Goal: Complete application form: Complete application form

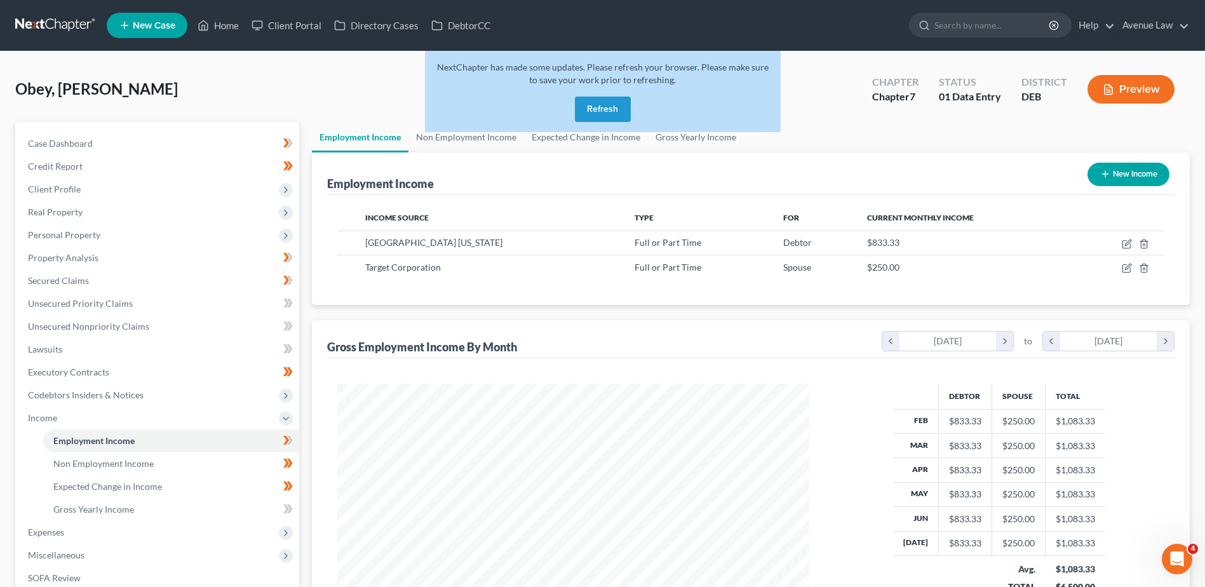
click at [621, 107] on button "Refresh" at bounding box center [603, 109] width 56 height 25
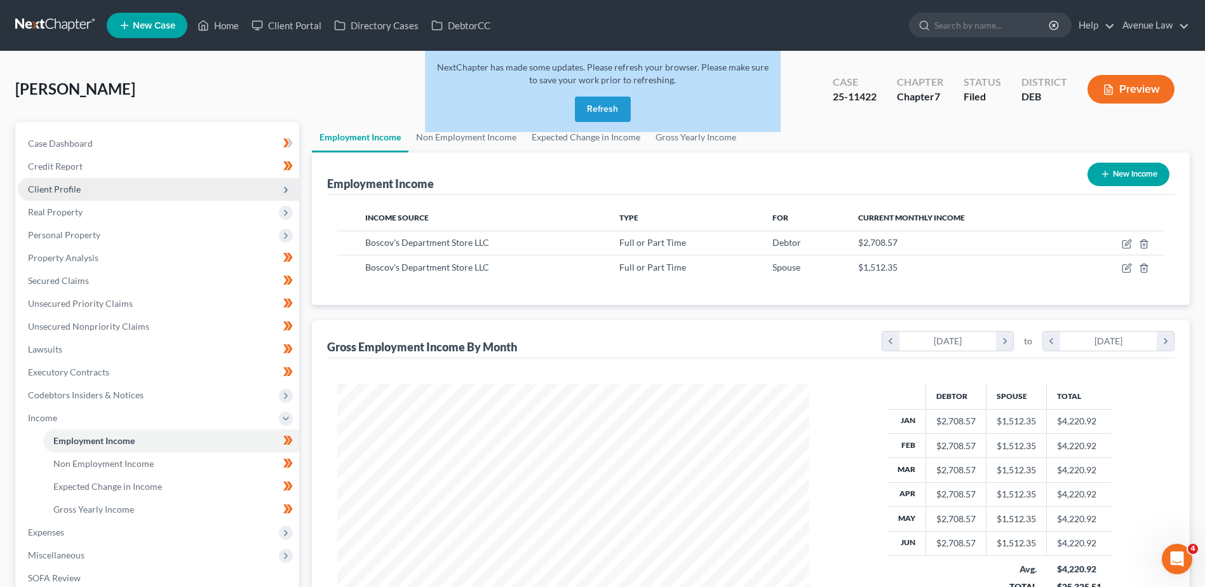
scroll to position [236, 497]
click at [608, 112] on button "Refresh" at bounding box center [603, 109] width 56 height 25
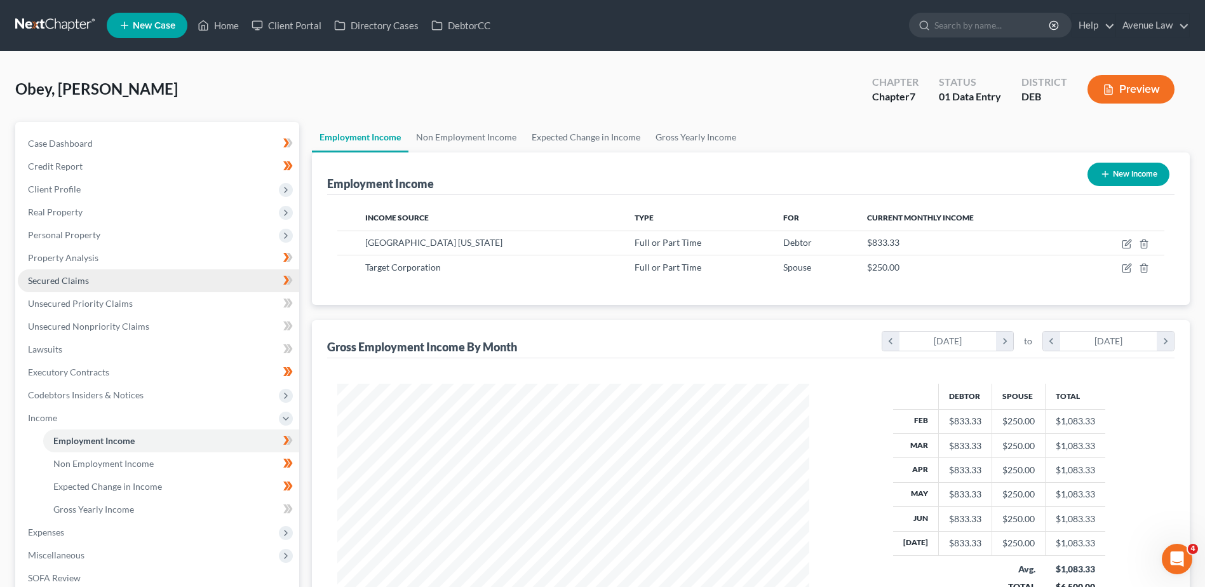
click at [69, 278] on span "Secured Claims" at bounding box center [58, 280] width 61 height 11
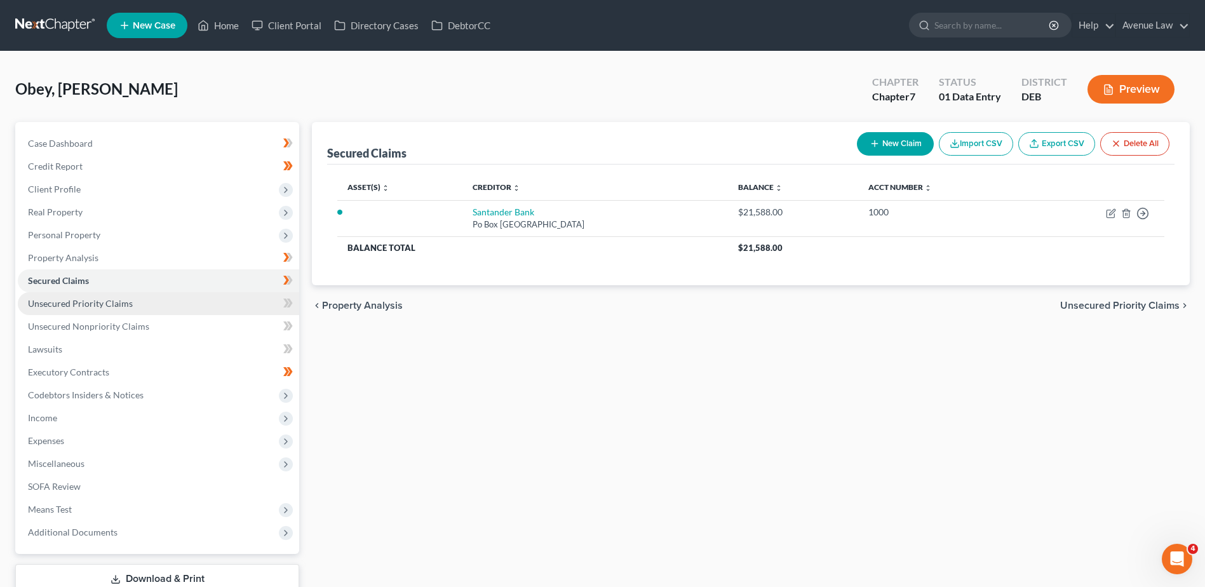
click at [72, 303] on span "Unsecured Priority Claims" at bounding box center [80, 303] width 105 height 11
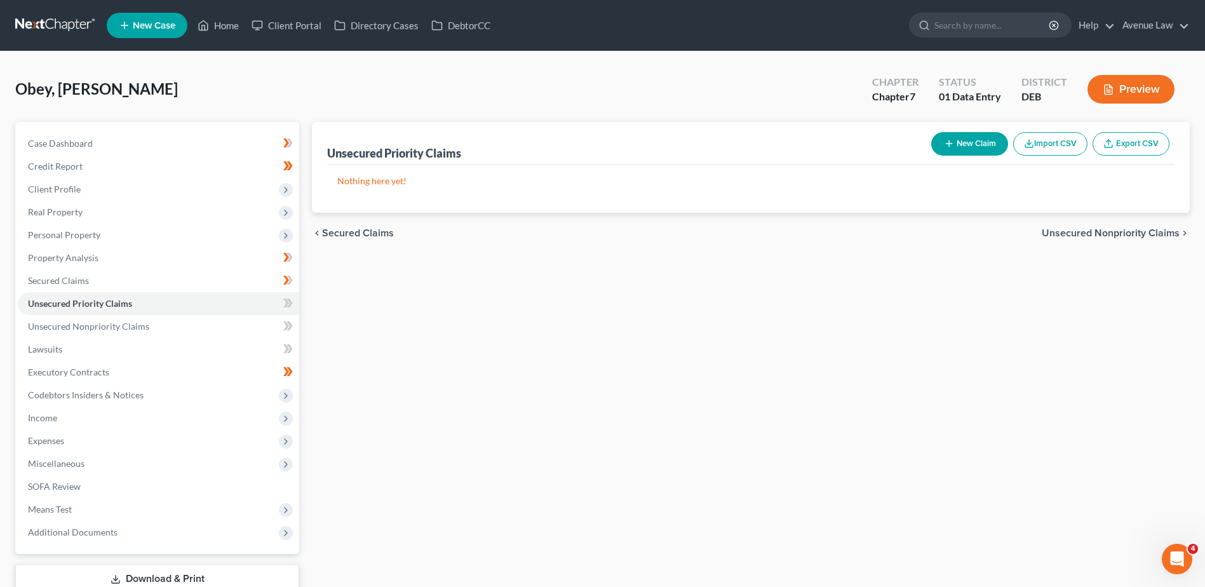
click at [990, 145] on button "New Claim" at bounding box center [969, 143] width 77 height 23
select select "0"
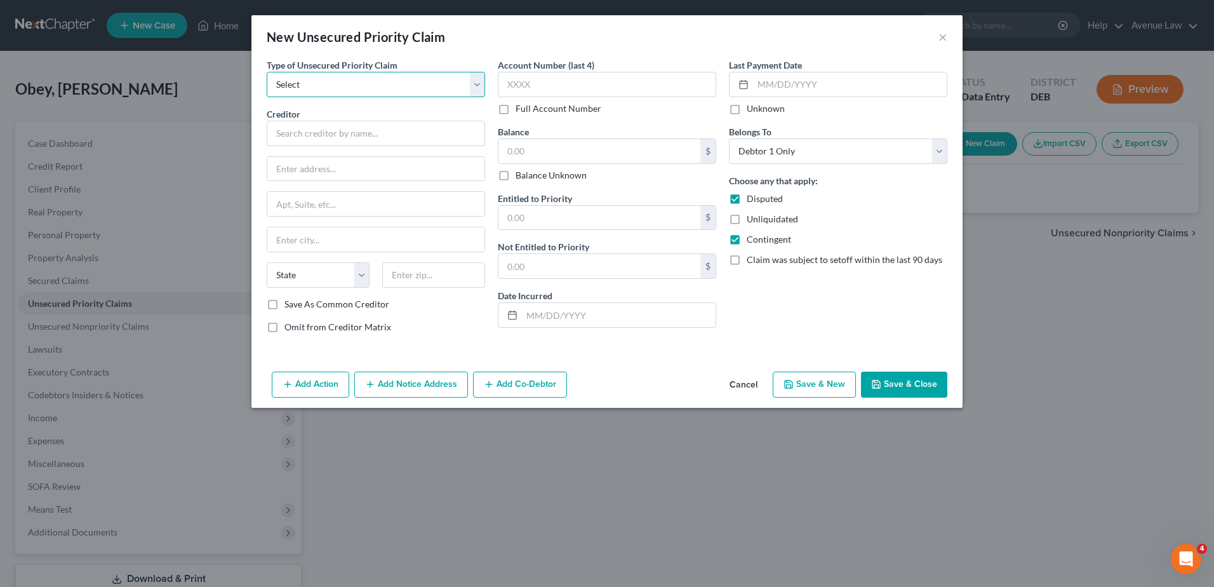
click at [307, 75] on select "Select Taxes & Other Government Units Domestic Support Obligations Extensions o…" at bounding box center [376, 84] width 218 height 25
select select "0"
click at [267, 72] on select "Select Taxes & Other Government Units Domestic Support Obligations Extensions o…" at bounding box center [376, 84] width 218 height 25
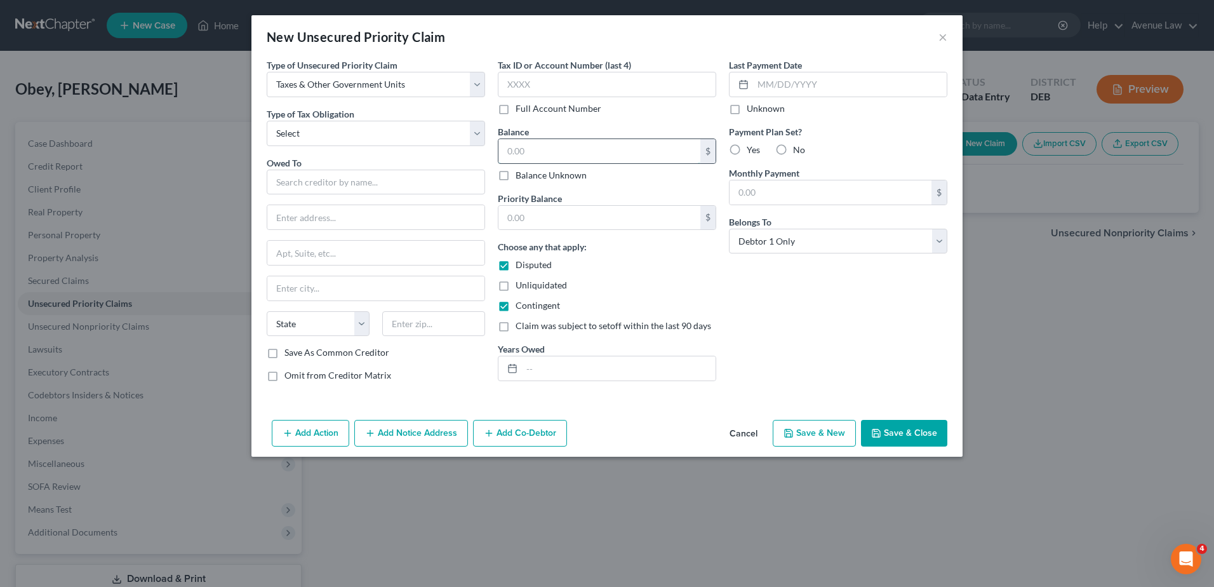
click at [539, 152] on input "text" at bounding box center [600, 151] width 202 height 24
type input "500.00"
click at [424, 190] on input "text" at bounding box center [376, 182] width 218 height 25
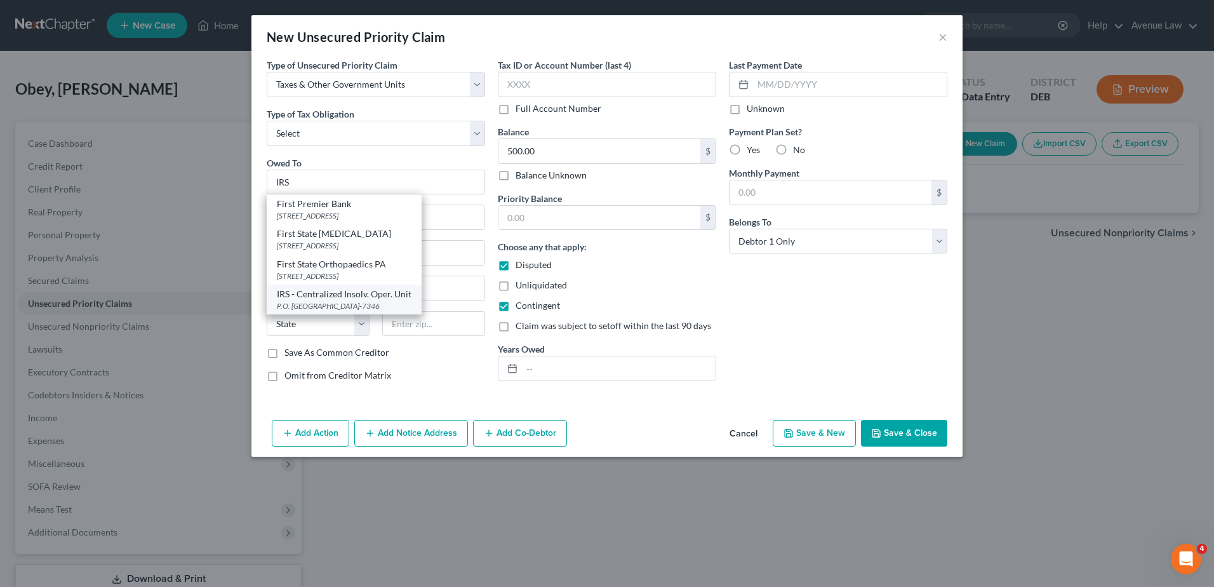
click at [377, 295] on div "IRS - Centralized Insolv. Oper. Unit" at bounding box center [344, 294] width 135 height 13
type input "IRS - Centralized Insolv. Oper. Unit"
type input "P.O. Box 7346"
type input "[GEOGRAPHIC_DATA]"
select select "39"
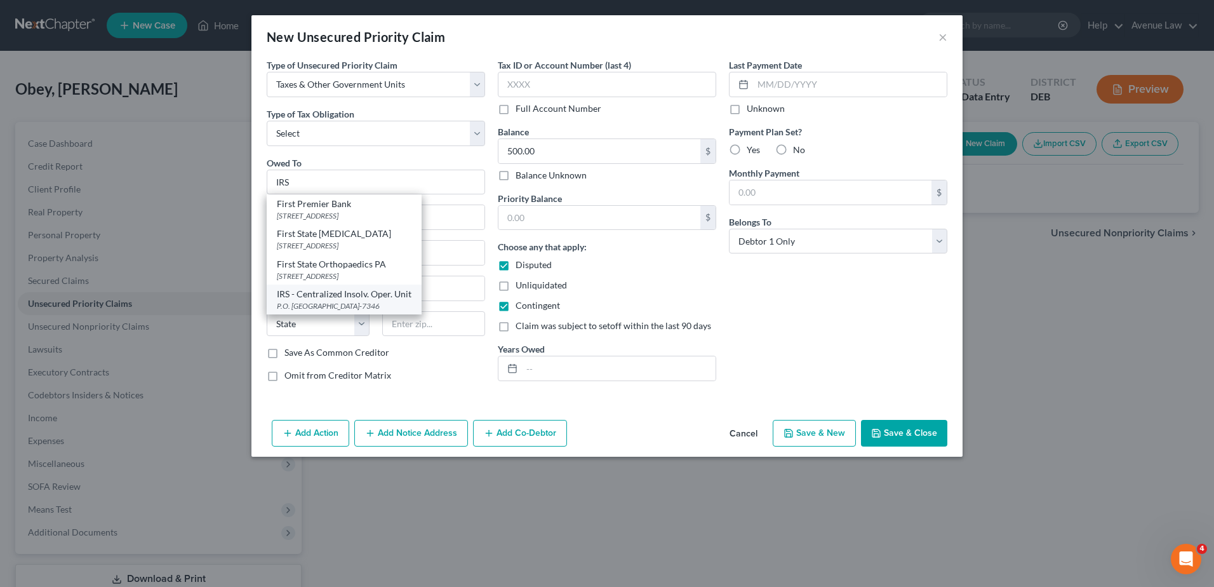
type input "19101-7346"
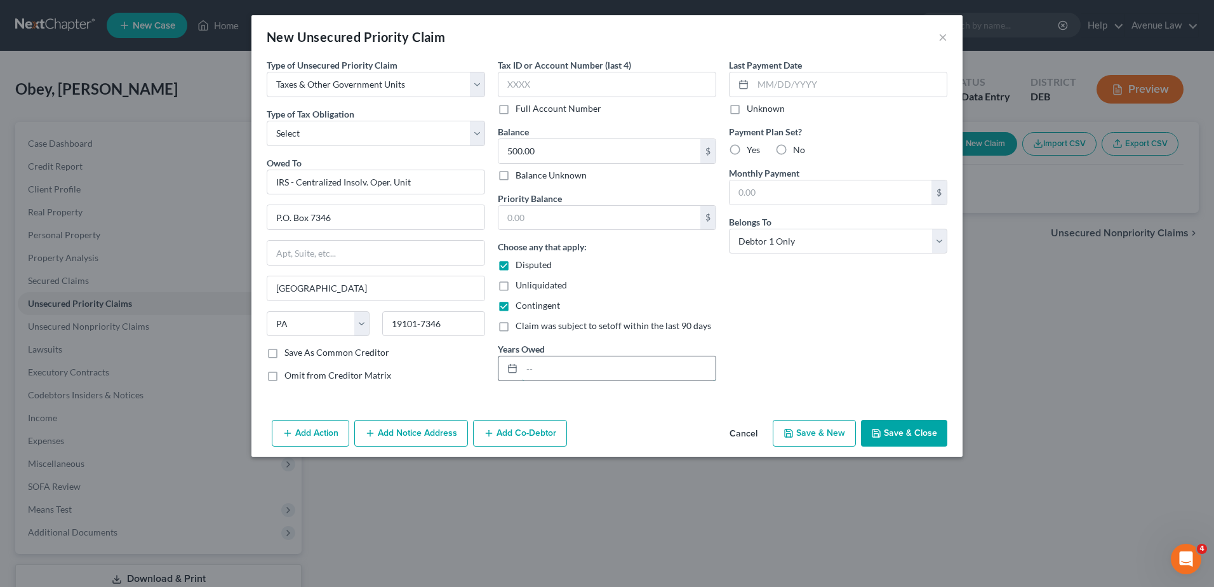
click at [617, 375] on input "text" at bounding box center [619, 368] width 194 height 24
type input "2023"
click at [874, 436] on icon "button" at bounding box center [877, 433] width 8 height 8
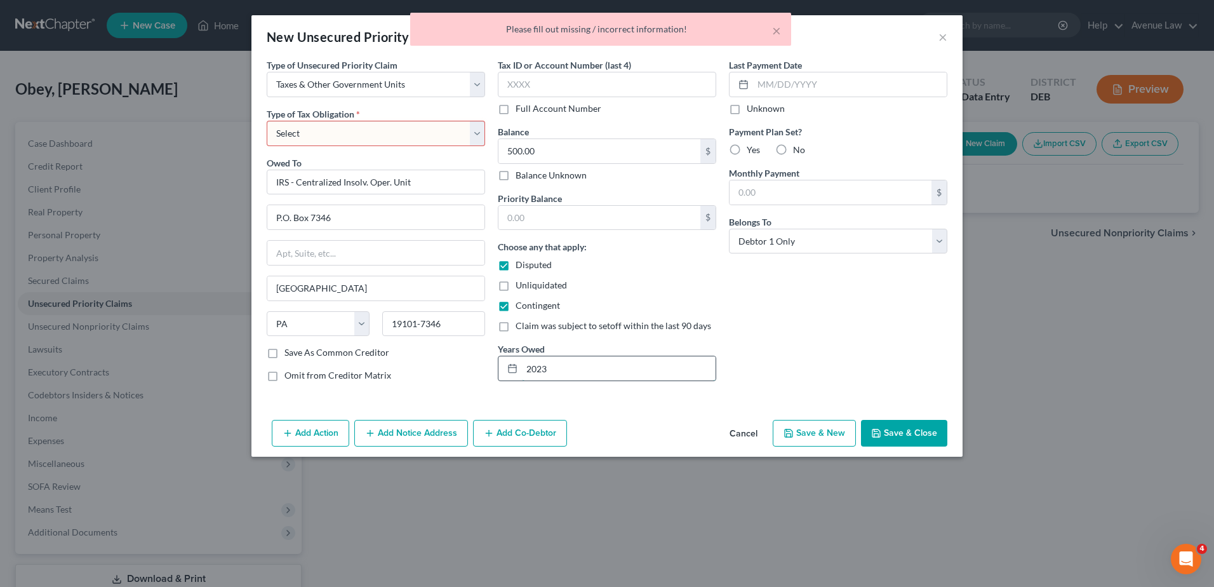
drag, startPoint x: 551, startPoint y: 368, endPoint x: 524, endPoint y: 357, distance: 29.0
click at [525, 358] on input "2023" at bounding box center [619, 368] width 194 height 24
click at [349, 135] on select "Select Federal City State Franchise Tax Board Other" at bounding box center [376, 133] width 218 height 25
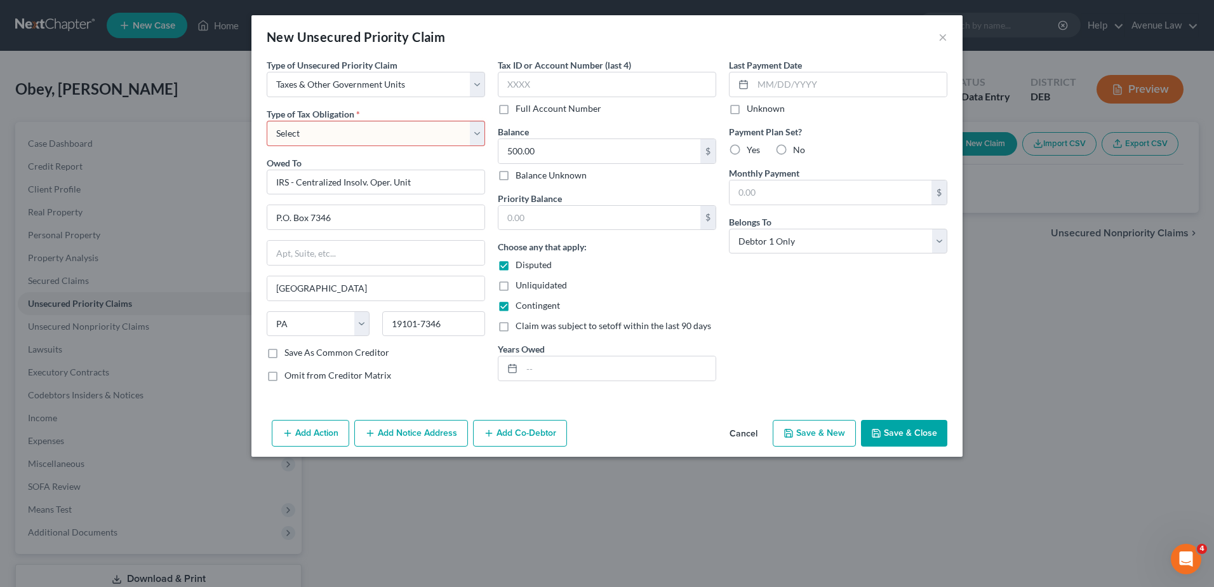
select select "0"
click at [267, 121] on select "Select Federal City State Franchise Tax Board Other" at bounding box center [376, 133] width 218 height 25
click at [907, 418] on div "Add Action Add Notice Address Add Co-Debtor Cancel Save & New Save & Close" at bounding box center [607, 436] width 711 height 42
click at [904, 433] on button "Save & Close" at bounding box center [904, 433] width 86 height 27
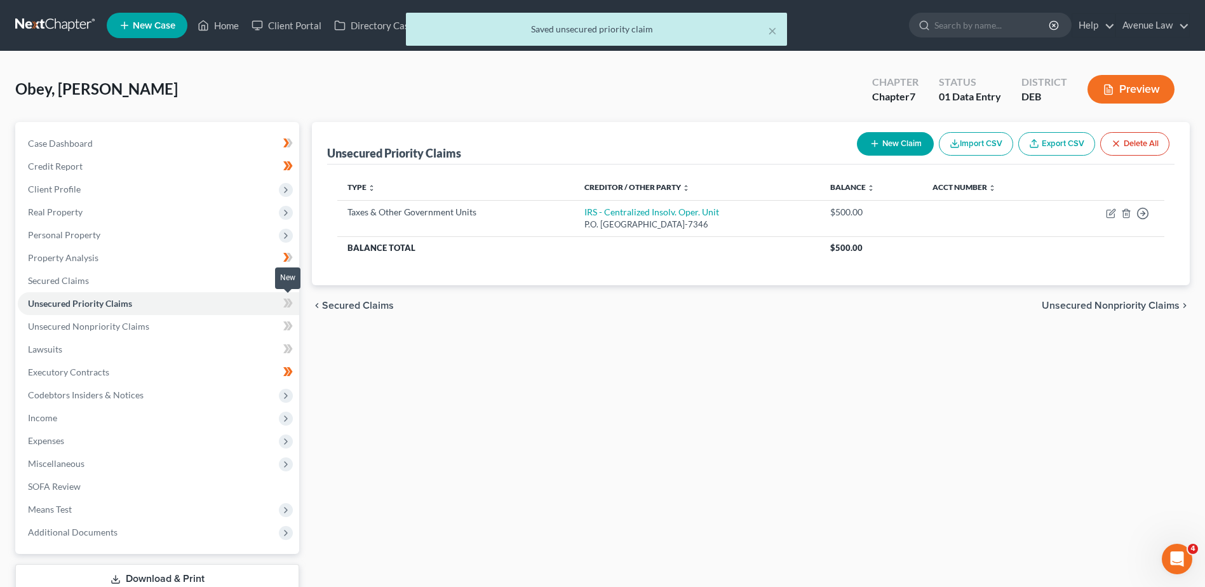
click at [286, 307] on icon at bounding box center [288, 303] width 10 height 16
click at [132, 322] on span "Unsecured Nonpriority Claims" at bounding box center [88, 326] width 121 height 11
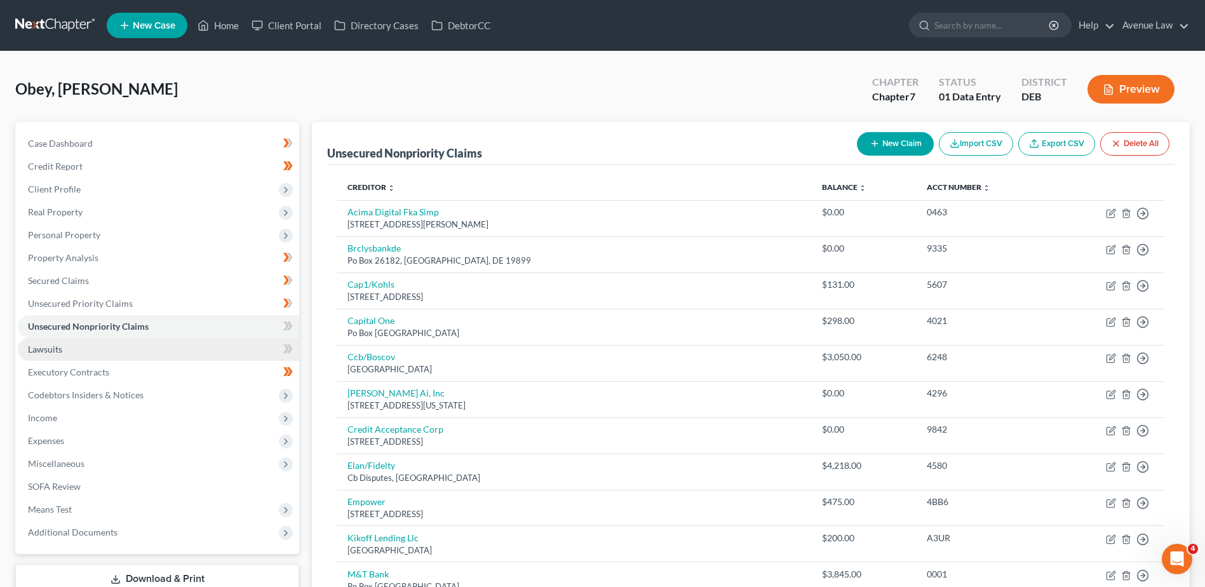
click at [44, 351] on span "Lawsuits" at bounding box center [45, 349] width 34 height 11
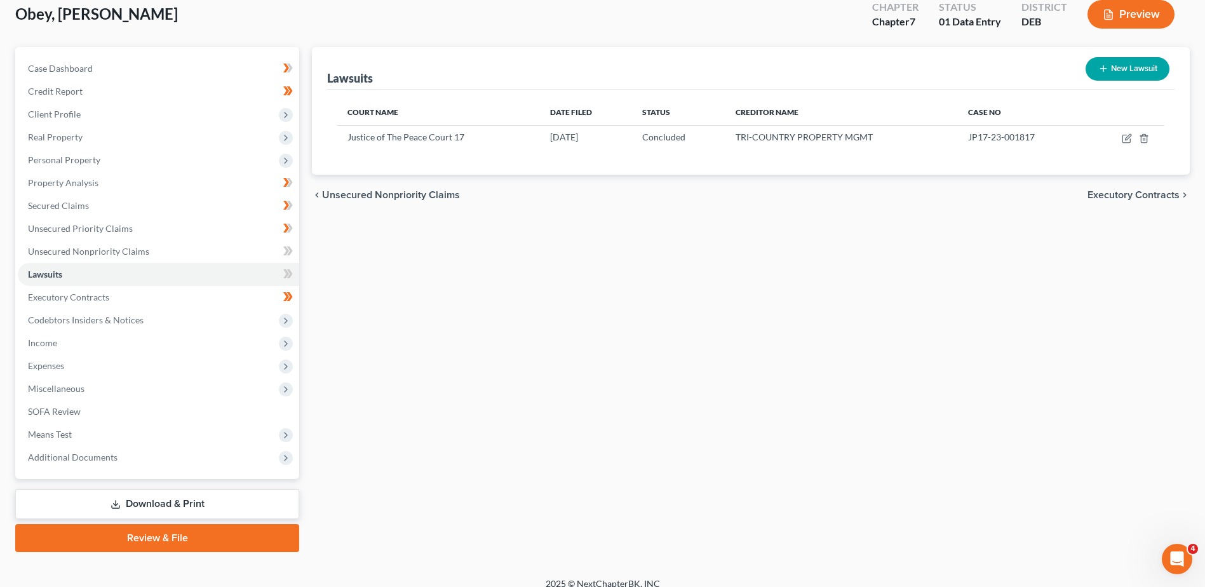
scroll to position [88, 0]
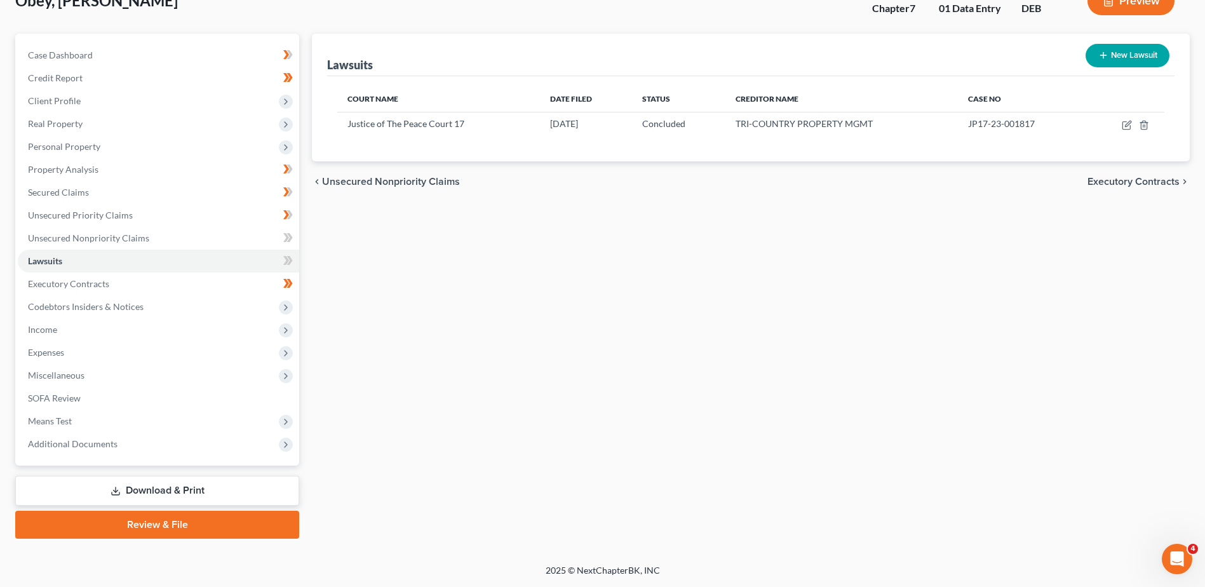
click at [746, 433] on div "Lawsuits New Lawsuit Court Name Date Filed Status Creditor Name Case No Justice…" at bounding box center [750, 286] width 890 height 505
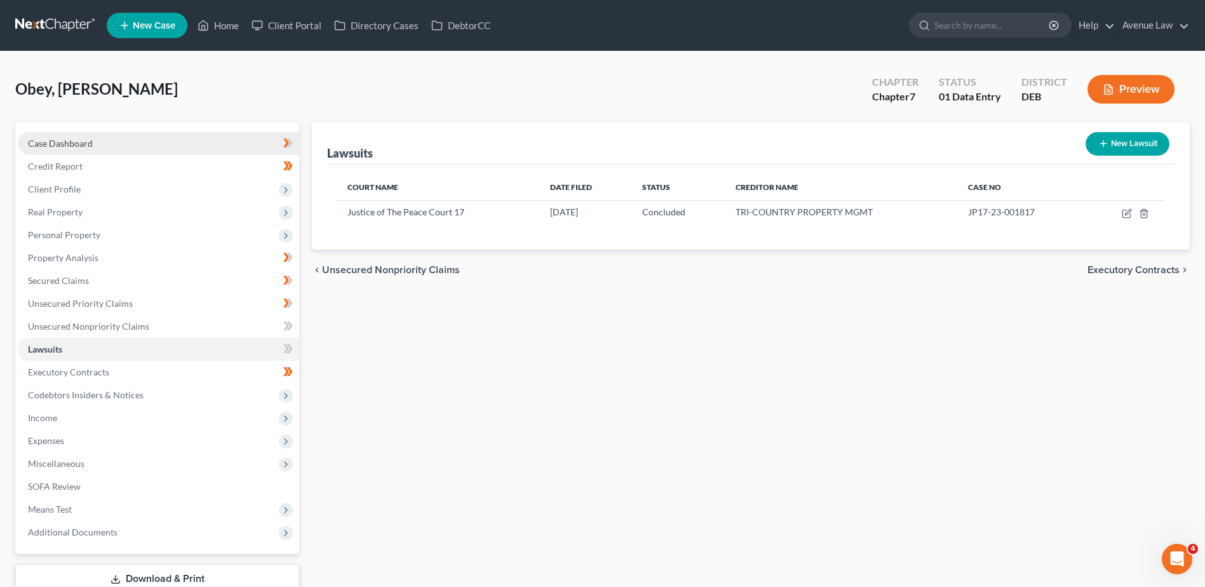
click at [54, 145] on span "Case Dashboard" at bounding box center [60, 143] width 65 height 11
select select "0"
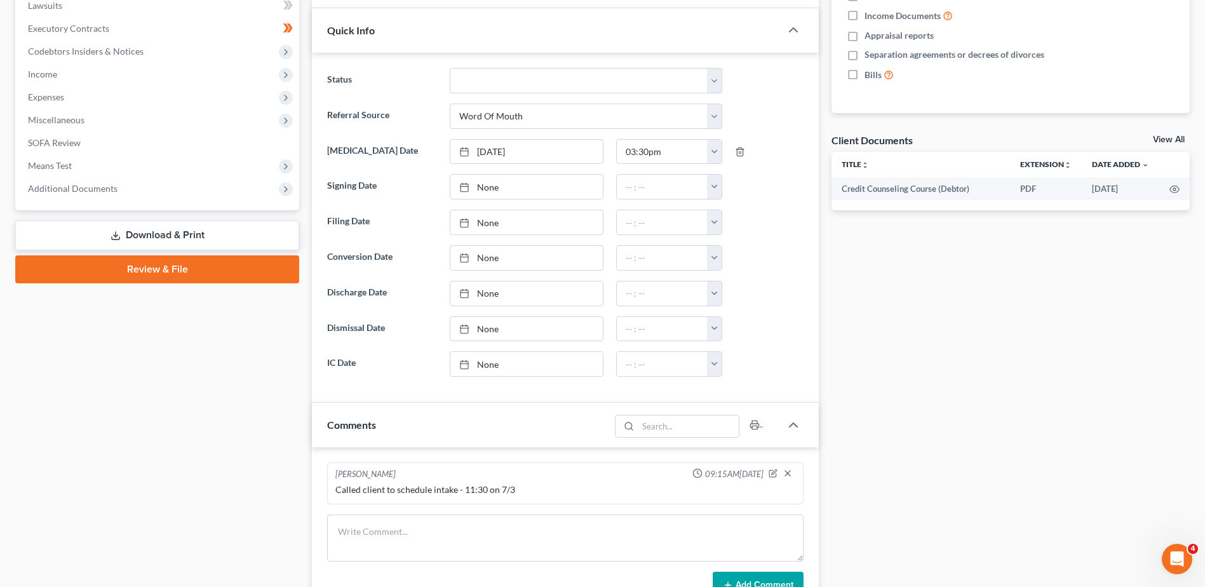
scroll to position [381, 0]
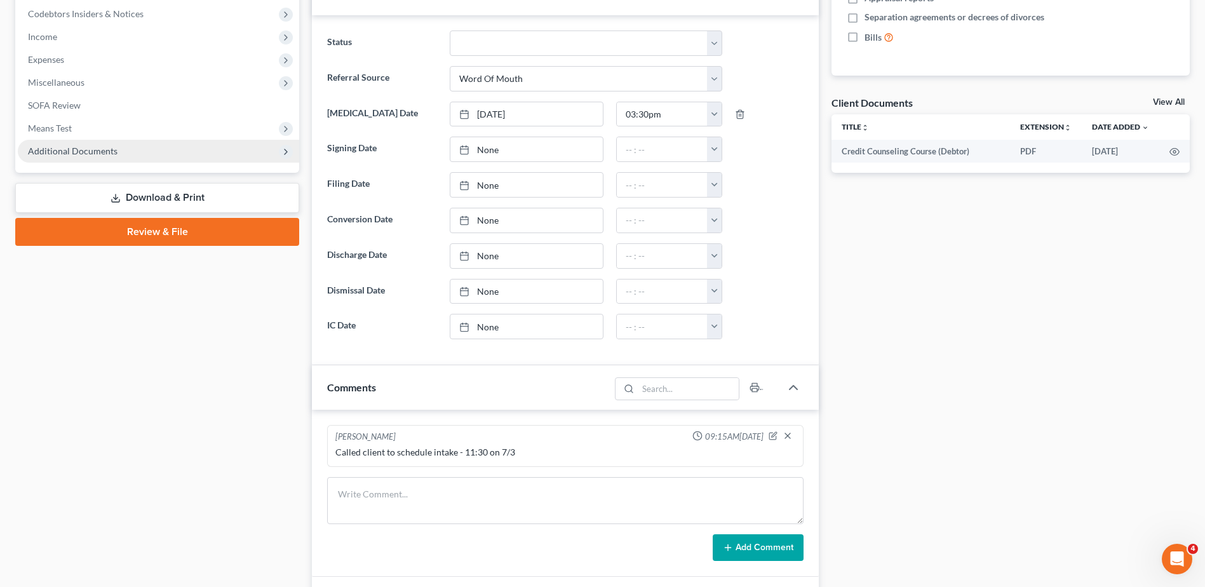
click at [77, 153] on span "Additional Documents" at bounding box center [73, 150] width 90 height 11
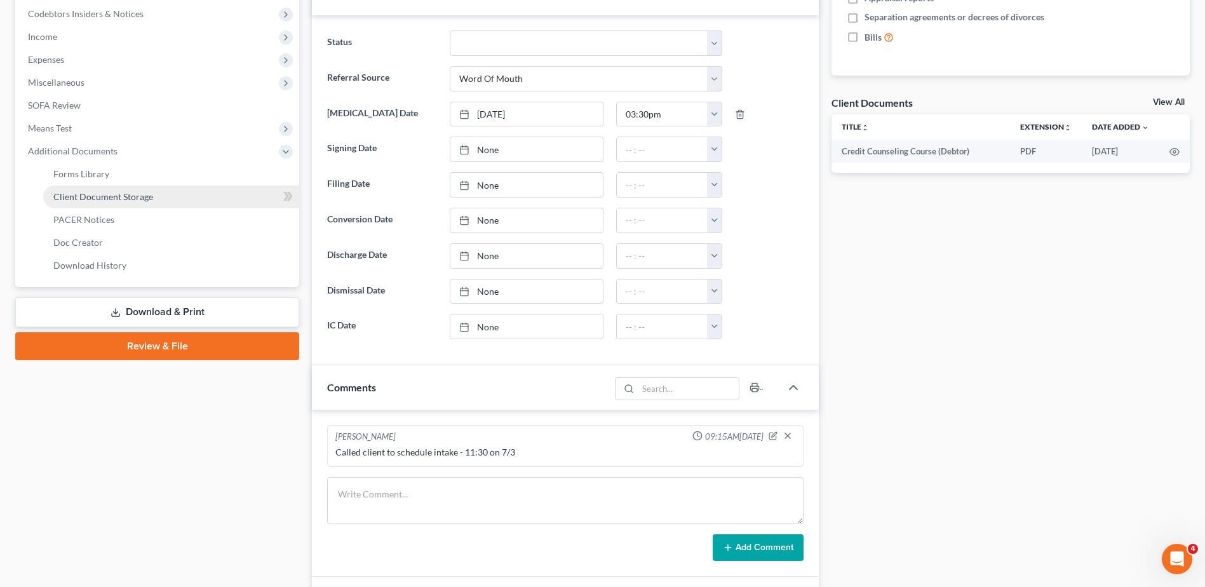
click at [91, 189] on link "Client Document Storage" at bounding box center [171, 196] width 256 height 23
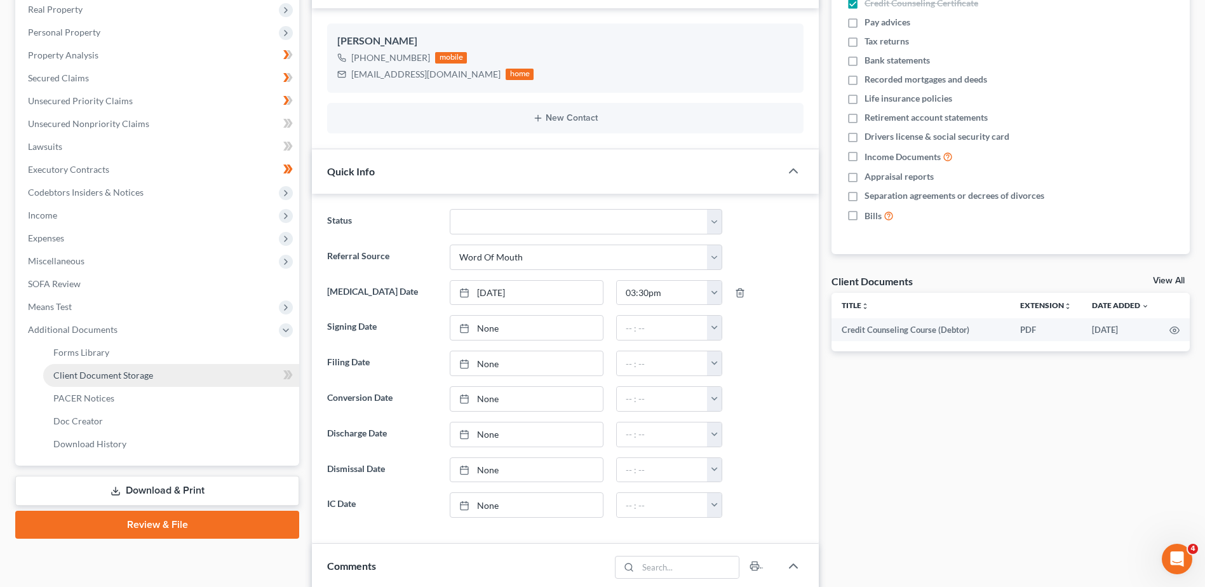
select select "5"
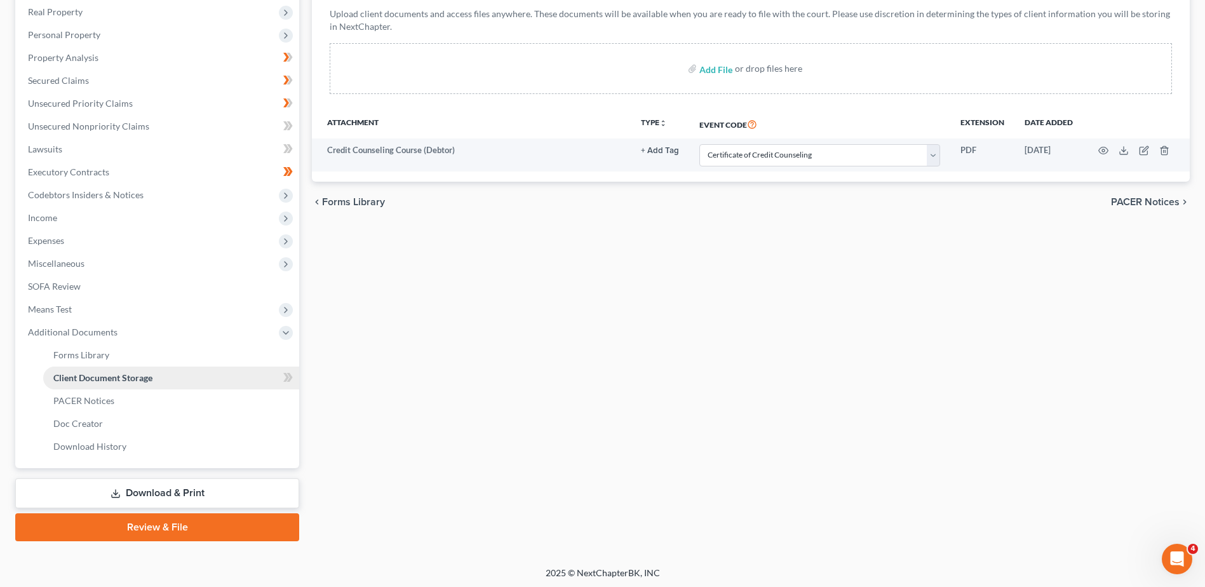
scroll to position [203, 0]
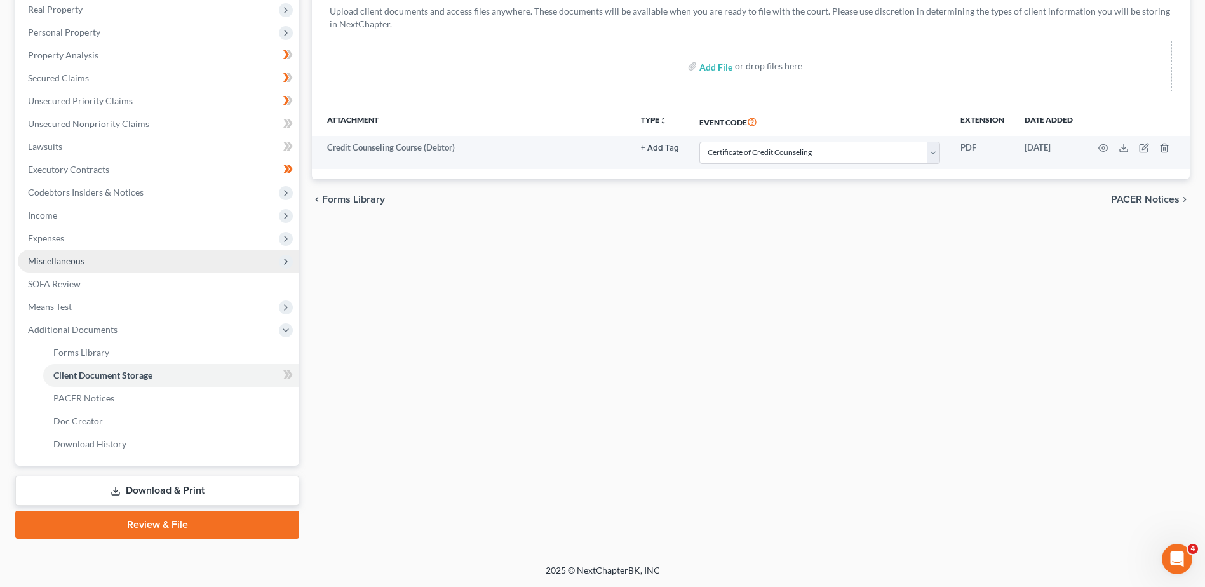
click at [50, 260] on span "Miscellaneous" at bounding box center [56, 260] width 57 height 11
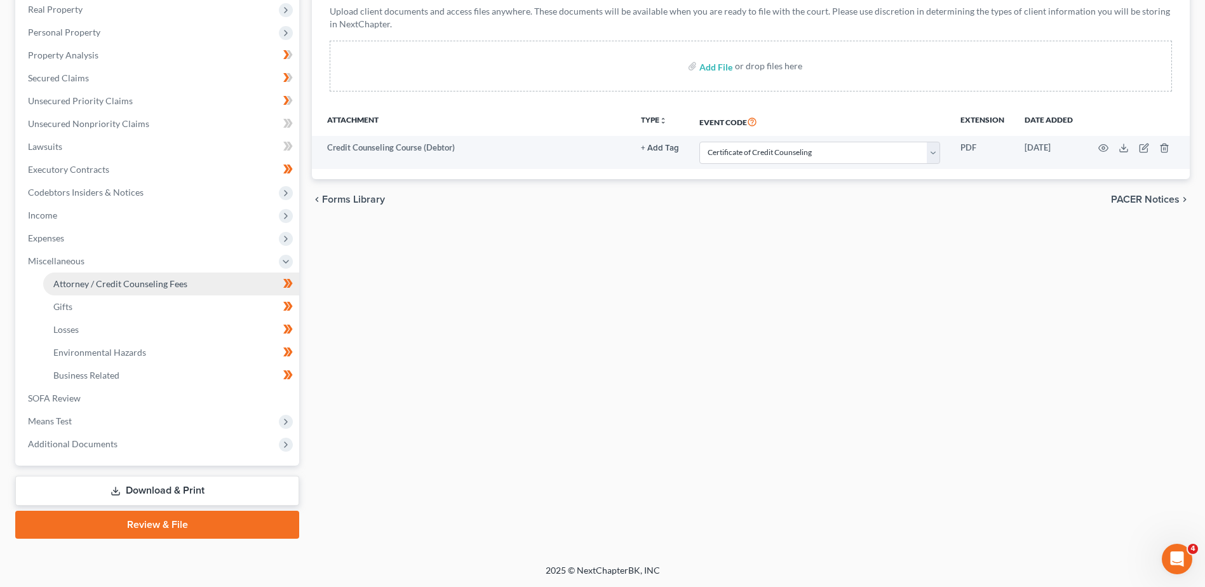
click at [118, 285] on span "Attorney / Credit Counseling Fees" at bounding box center [120, 283] width 134 height 11
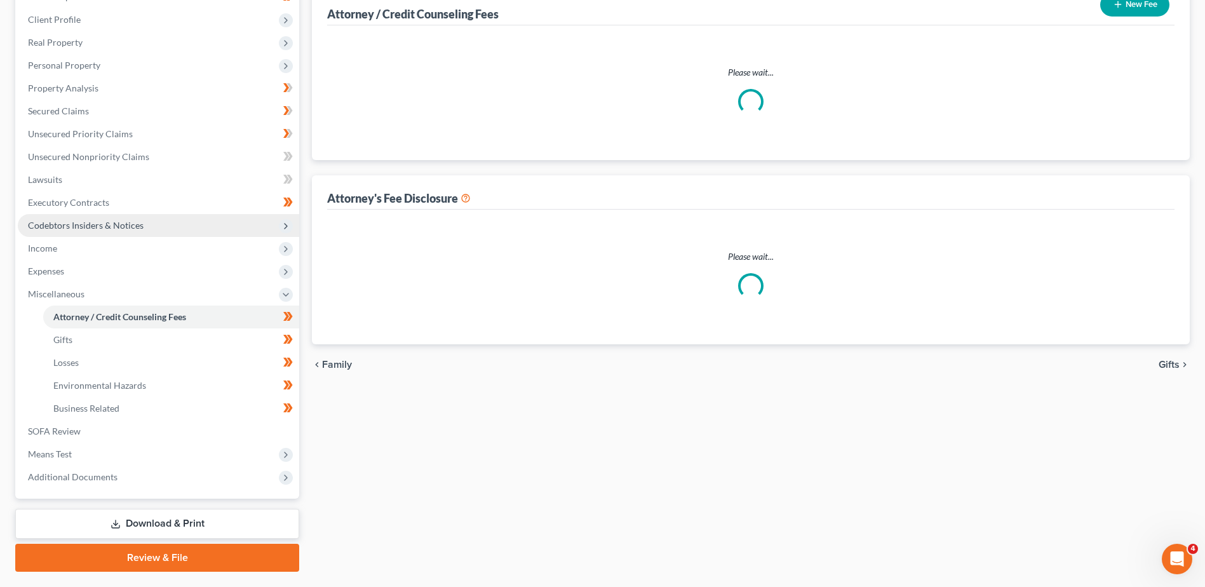
select select "0"
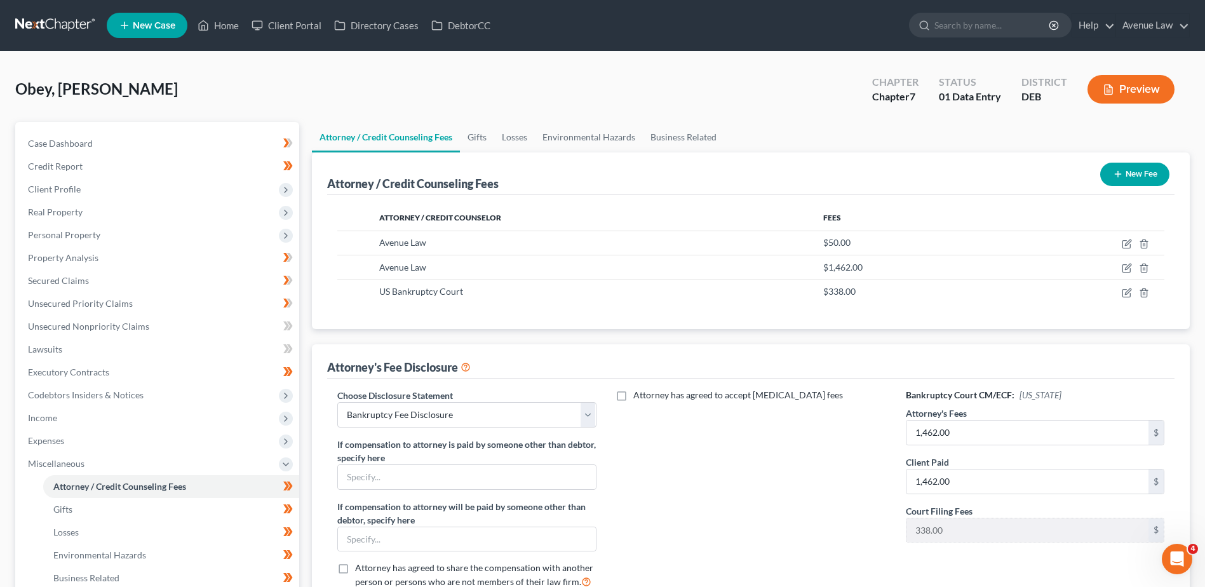
click at [1140, 90] on button "Preview" at bounding box center [1130, 89] width 87 height 29
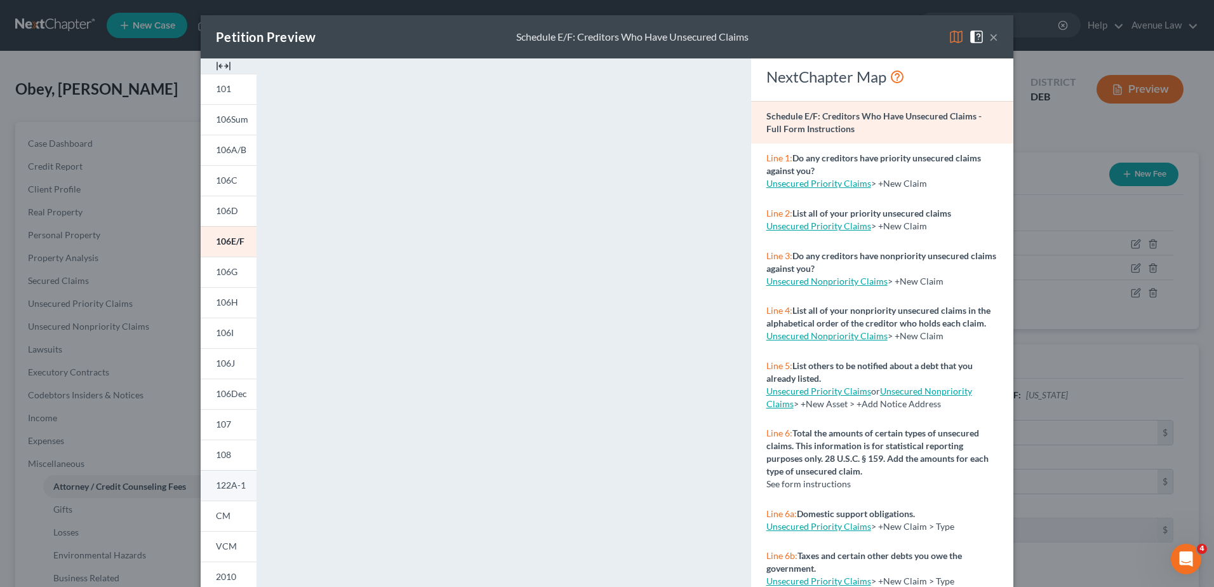
click at [236, 493] on link "122A-1" at bounding box center [229, 485] width 56 height 30
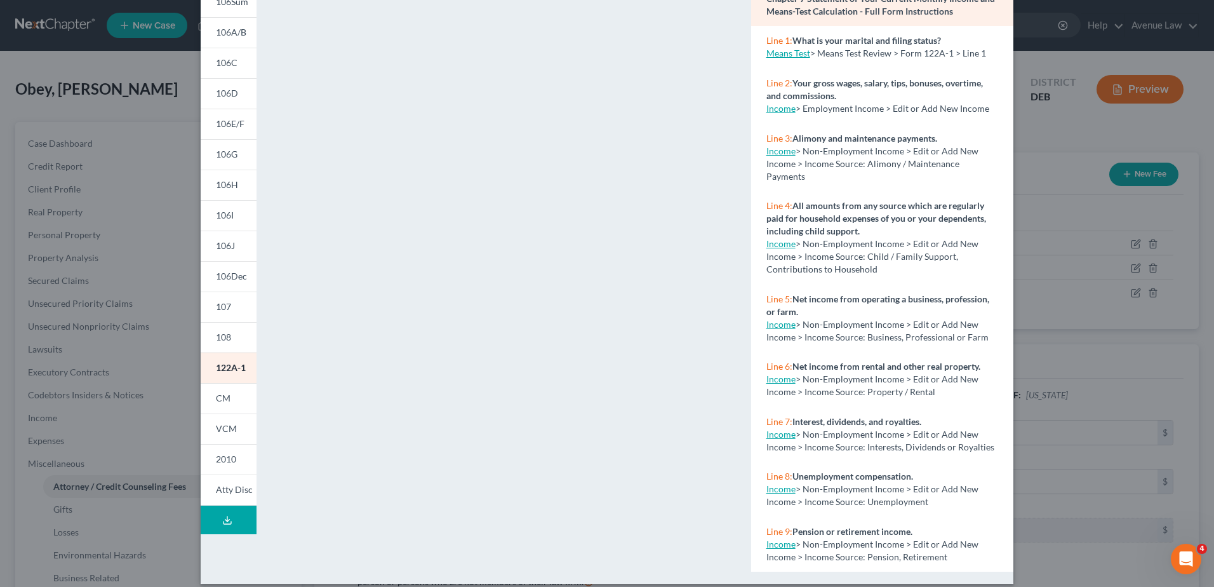
scroll to position [130, 0]
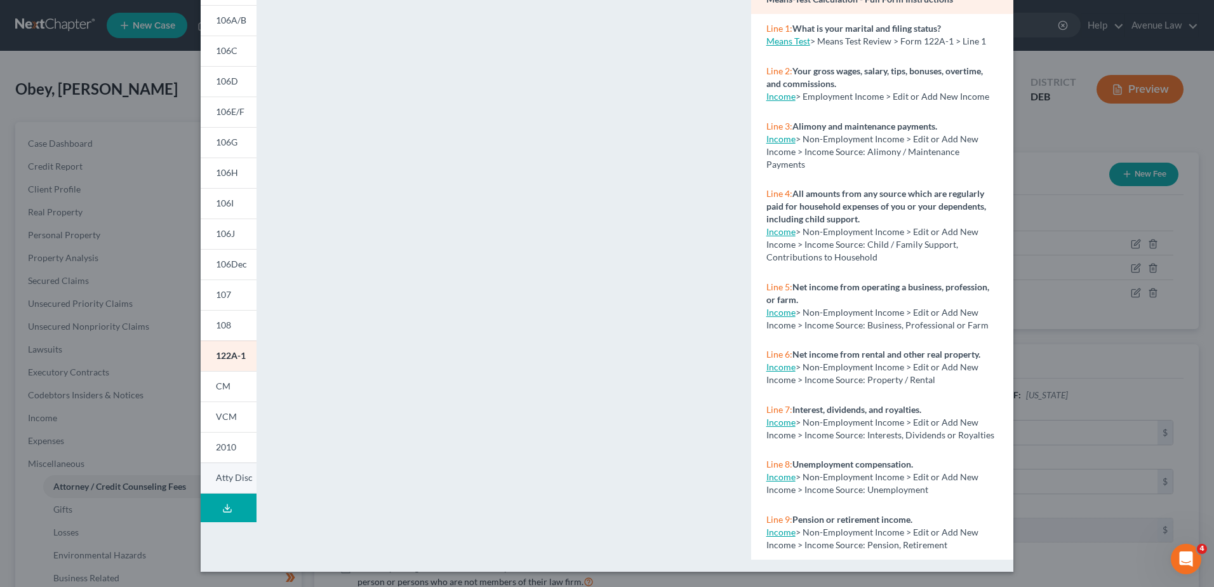
click at [229, 481] on span "Atty Disc" at bounding box center [234, 477] width 37 height 11
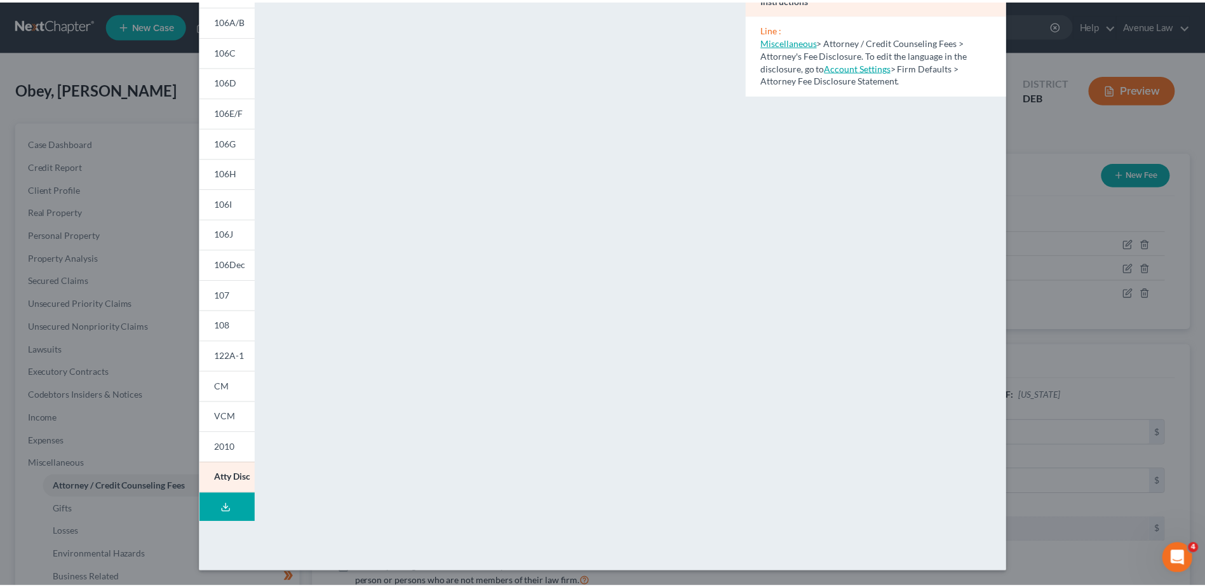
scroll to position [0, 0]
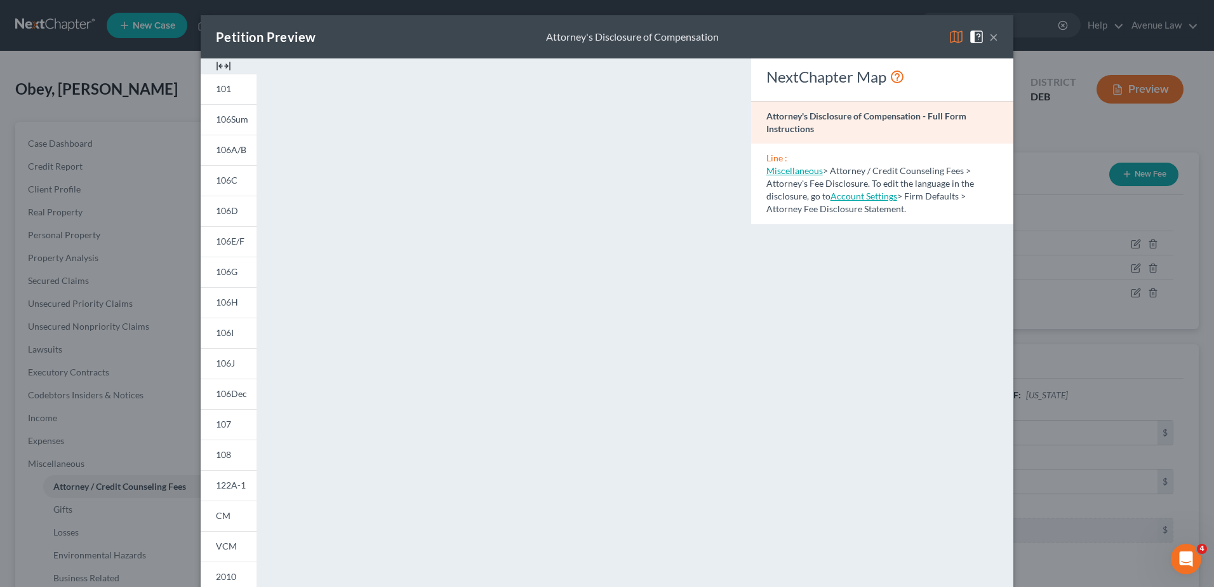
click at [989, 34] on button "×" at bounding box center [993, 36] width 9 height 15
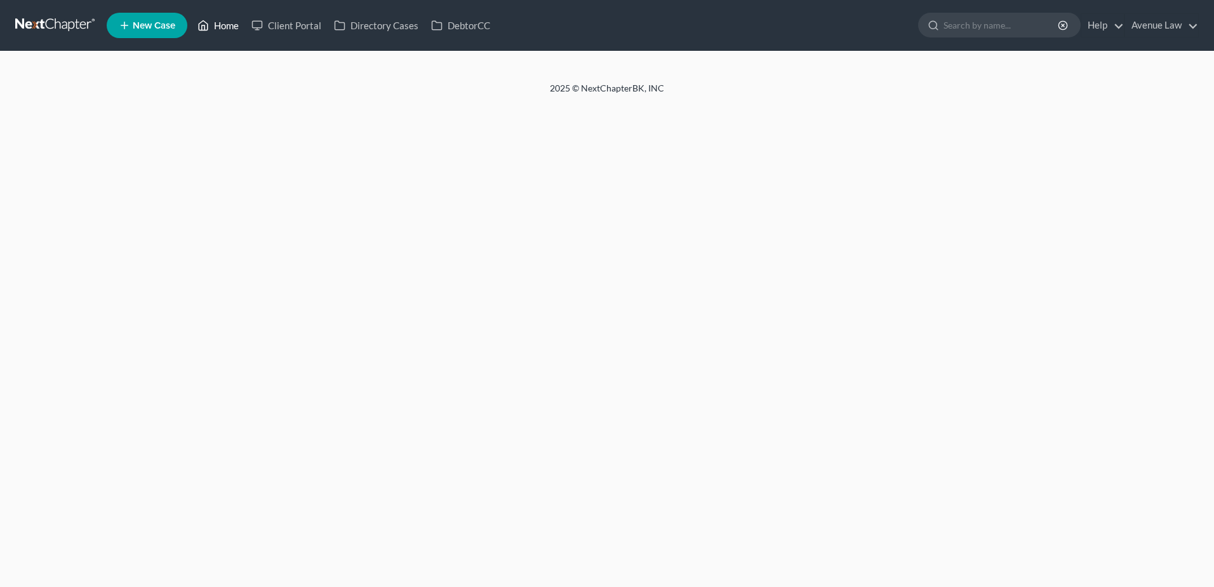
click at [224, 22] on link "Home" at bounding box center [218, 25] width 54 height 23
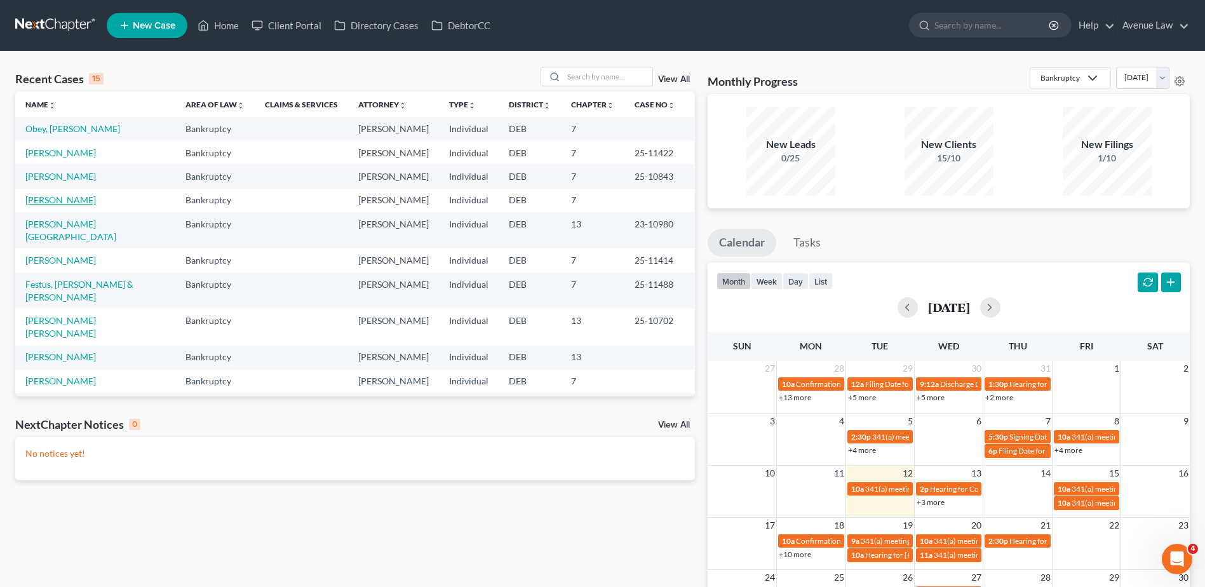
click at [74, 199] on link "Davis, Cynthia" at bounding box center [60, 199] width 70 height 11
select select "0"
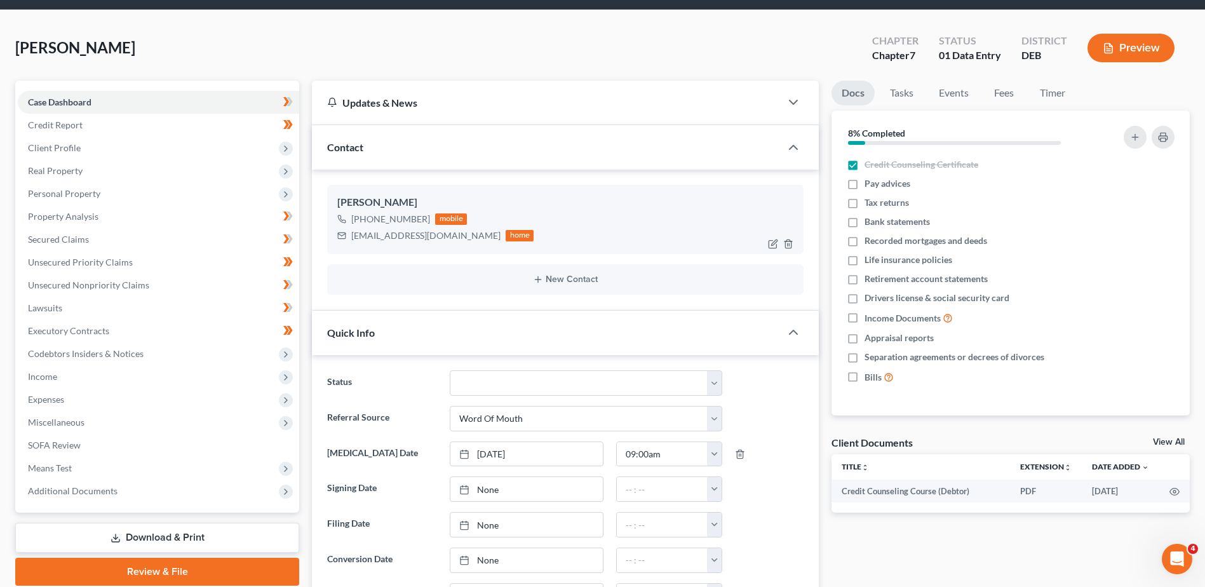
scroll to position [64, 0]
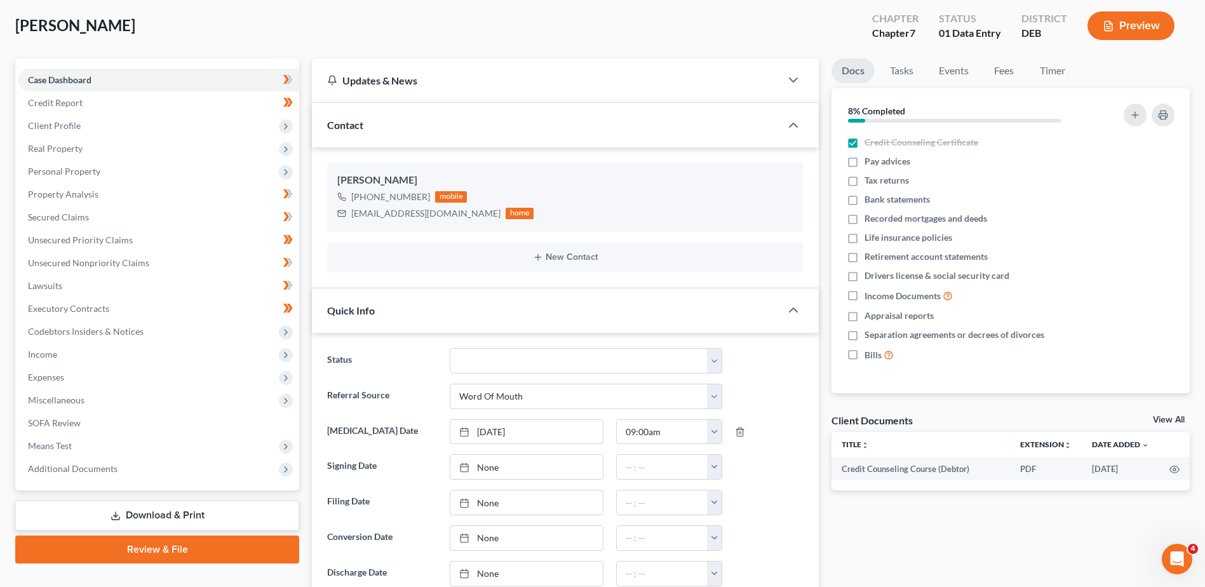
click at [530, 320] on div "Quick Info" at bounding box center [546, 310] width 469 height 44
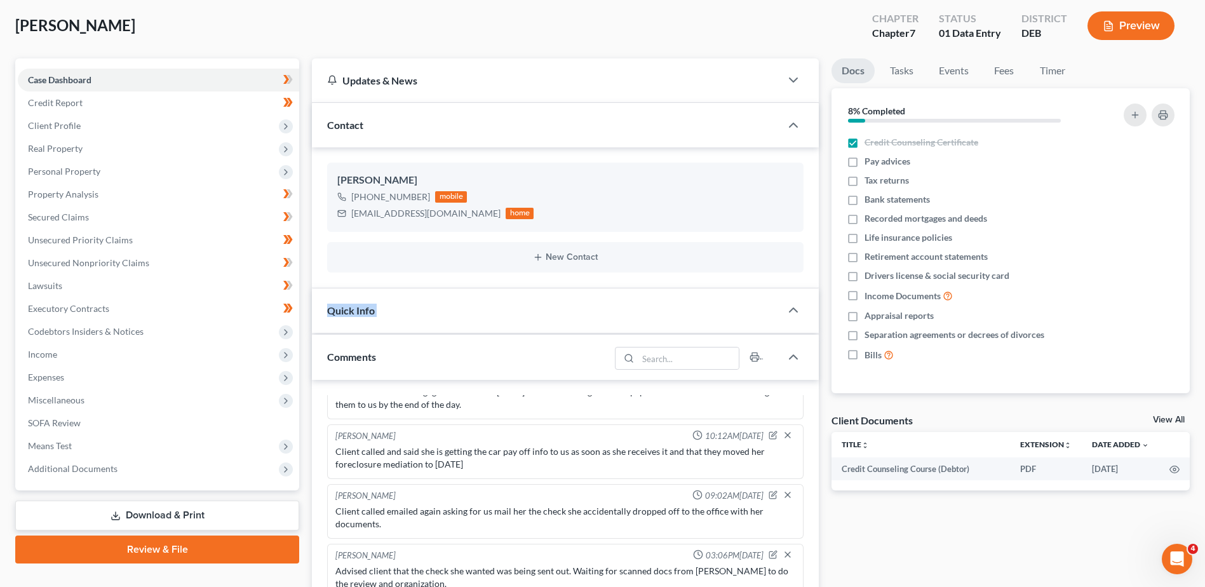
click at [530, 320] on div "Quick Info" at bounding box center [546, 310] width 469 height 44
click at [50, 351] on span "Income" at bounding box center [42, 354] width 29 height 11
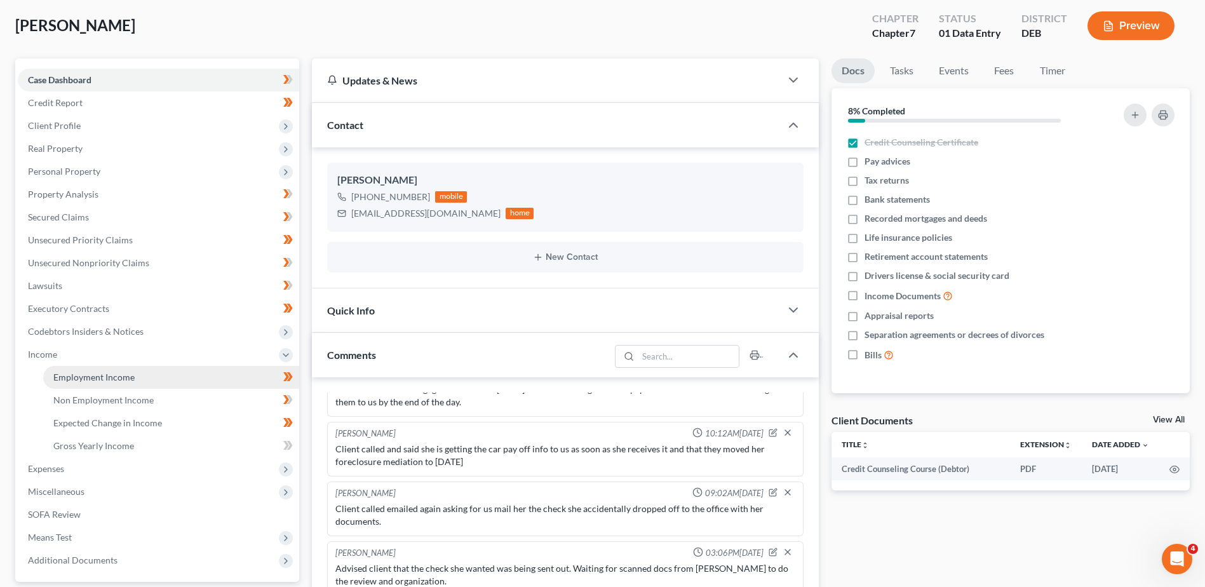
click at [69, 379] on span "Employment Income" at bounding box center [93, 377] width 81 height 11
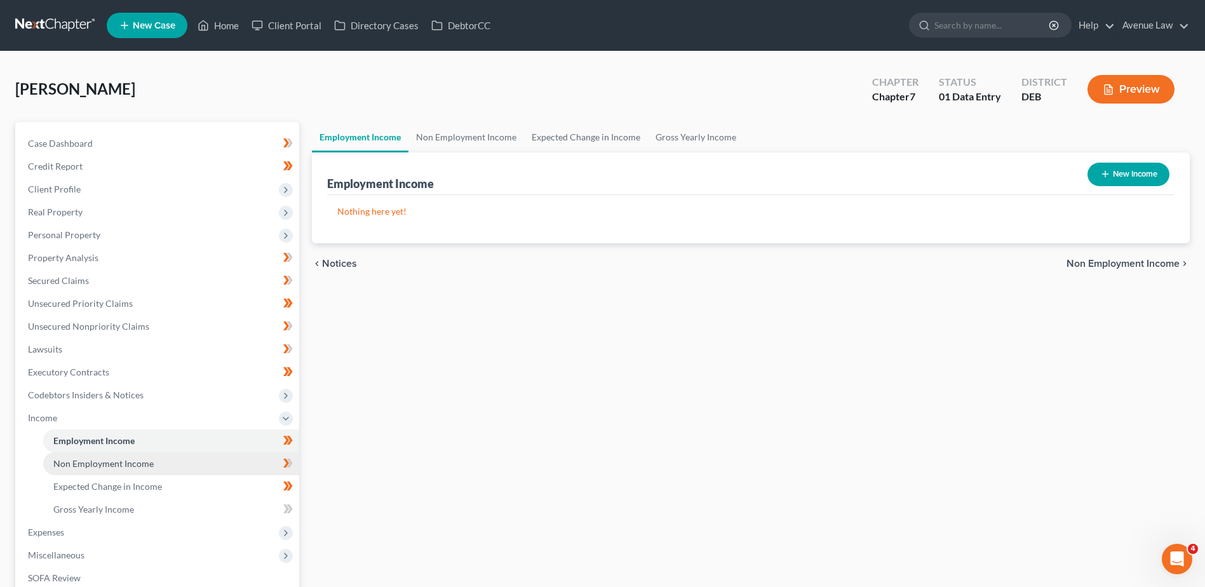
click at [114, 467] on span "Non Employment Income" at bounding box center [103, 463] width 100 height 11
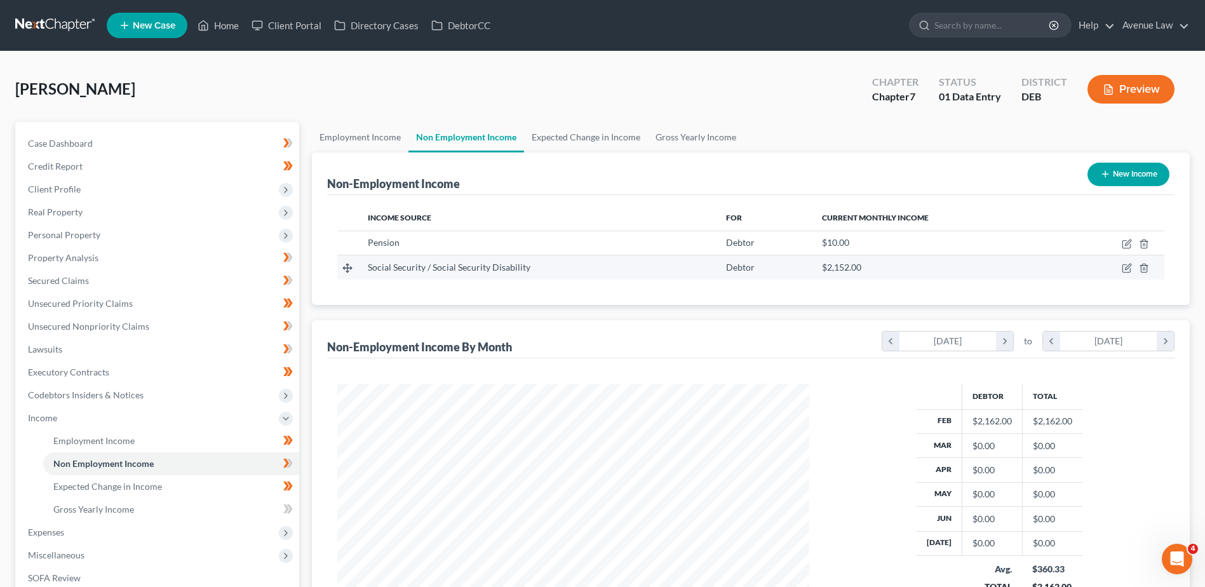
scroll to position [236, 497]
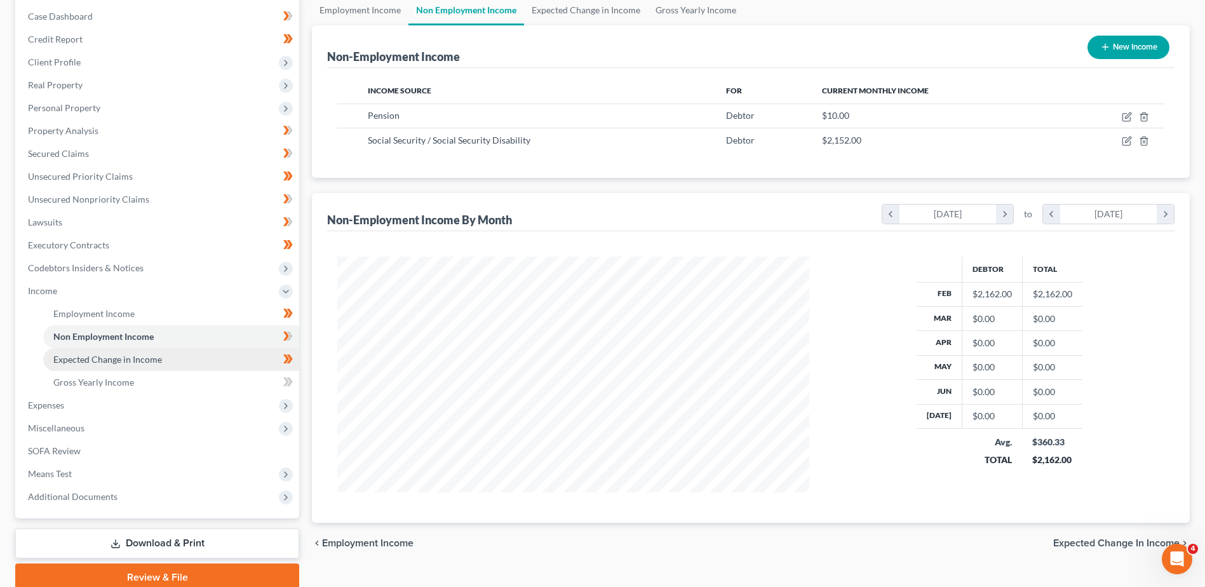
click at [133, 351] on link "Expected Change in Income" at bounding box center [171, 359] width 256 height 23
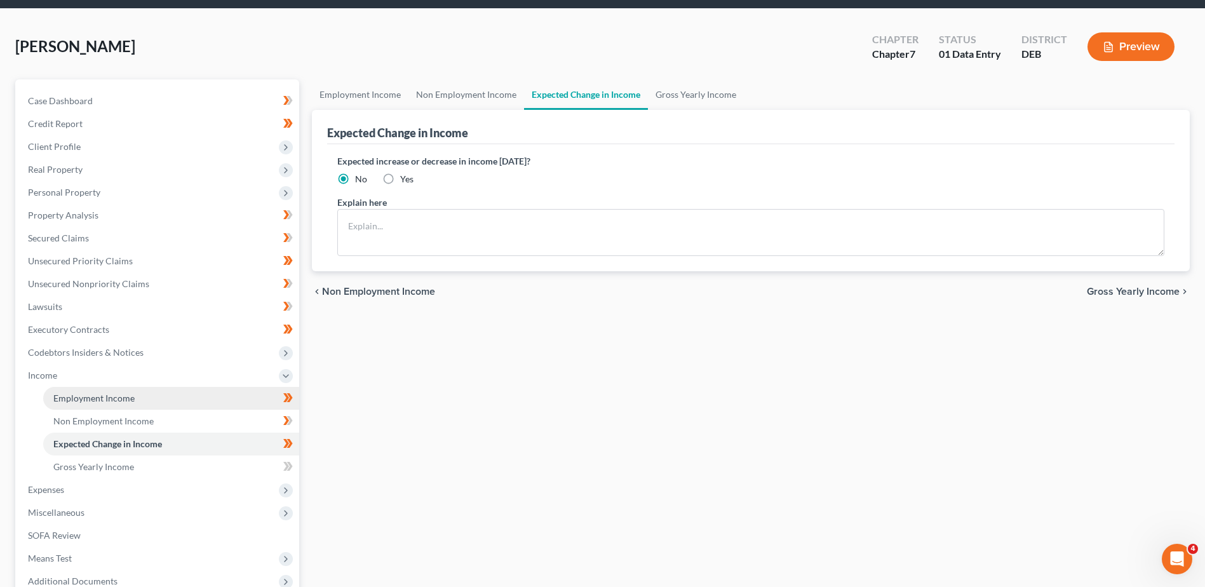
scroll to position [127, 0]
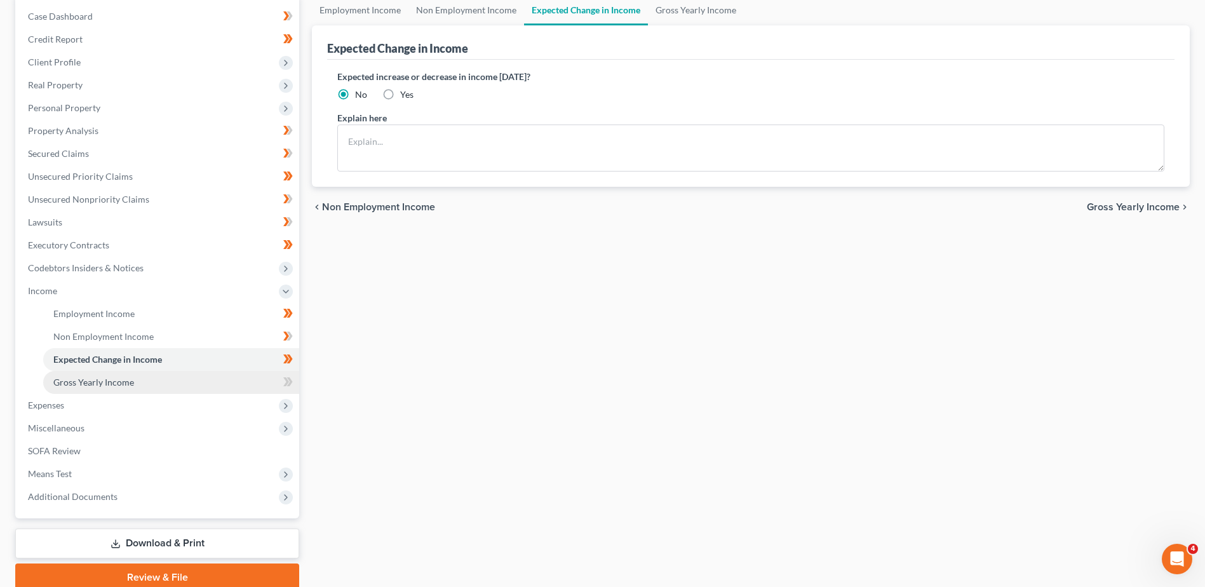
click at [79, 378] on span "Gross Yearly Income" at bounding box center [93, 382] width 81 height 11
